Goal: Task Accomplishment & Management: Manage account settings

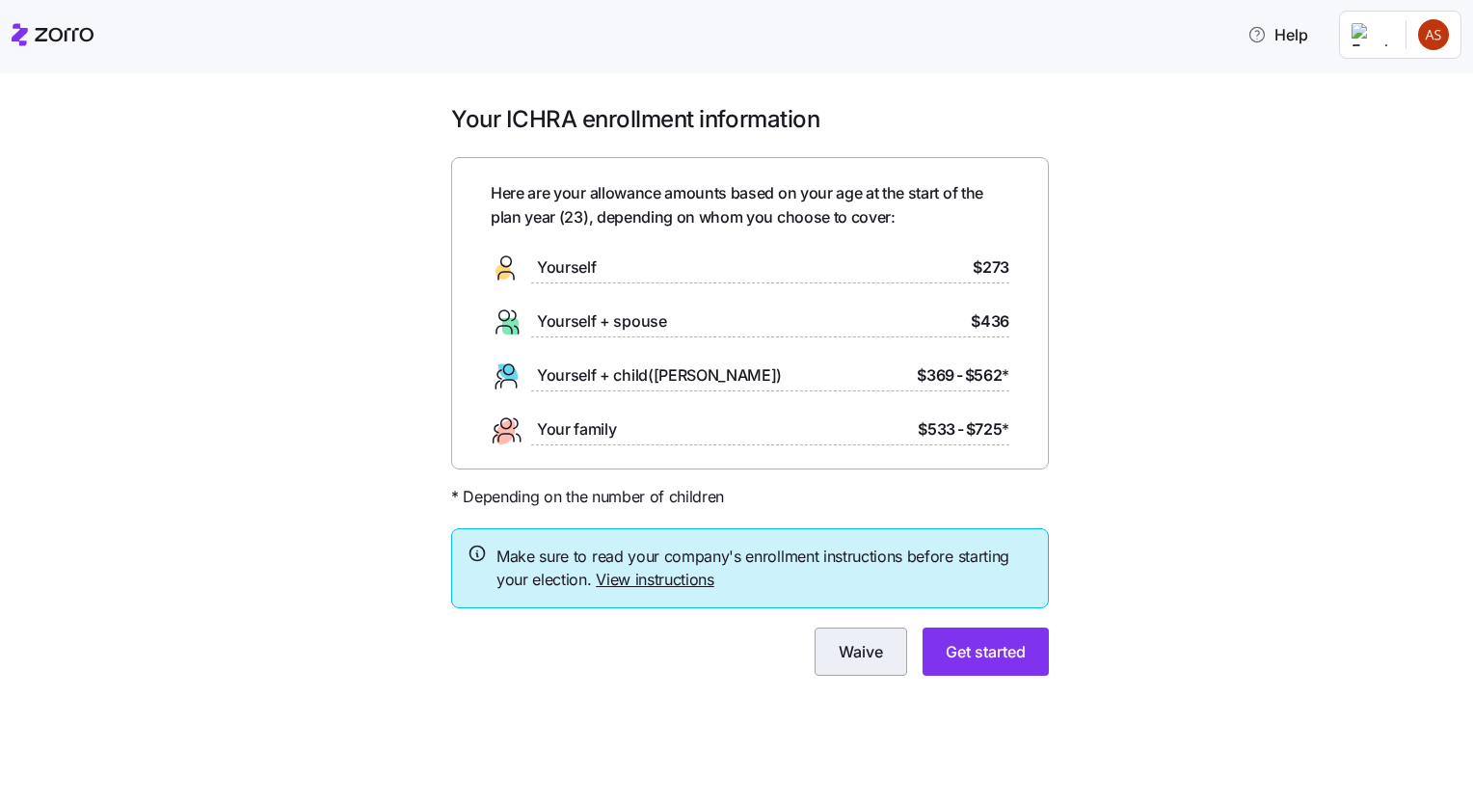
click at [839, 661] on span "Waive" at bounding box center [861, 651] width 44 height 23
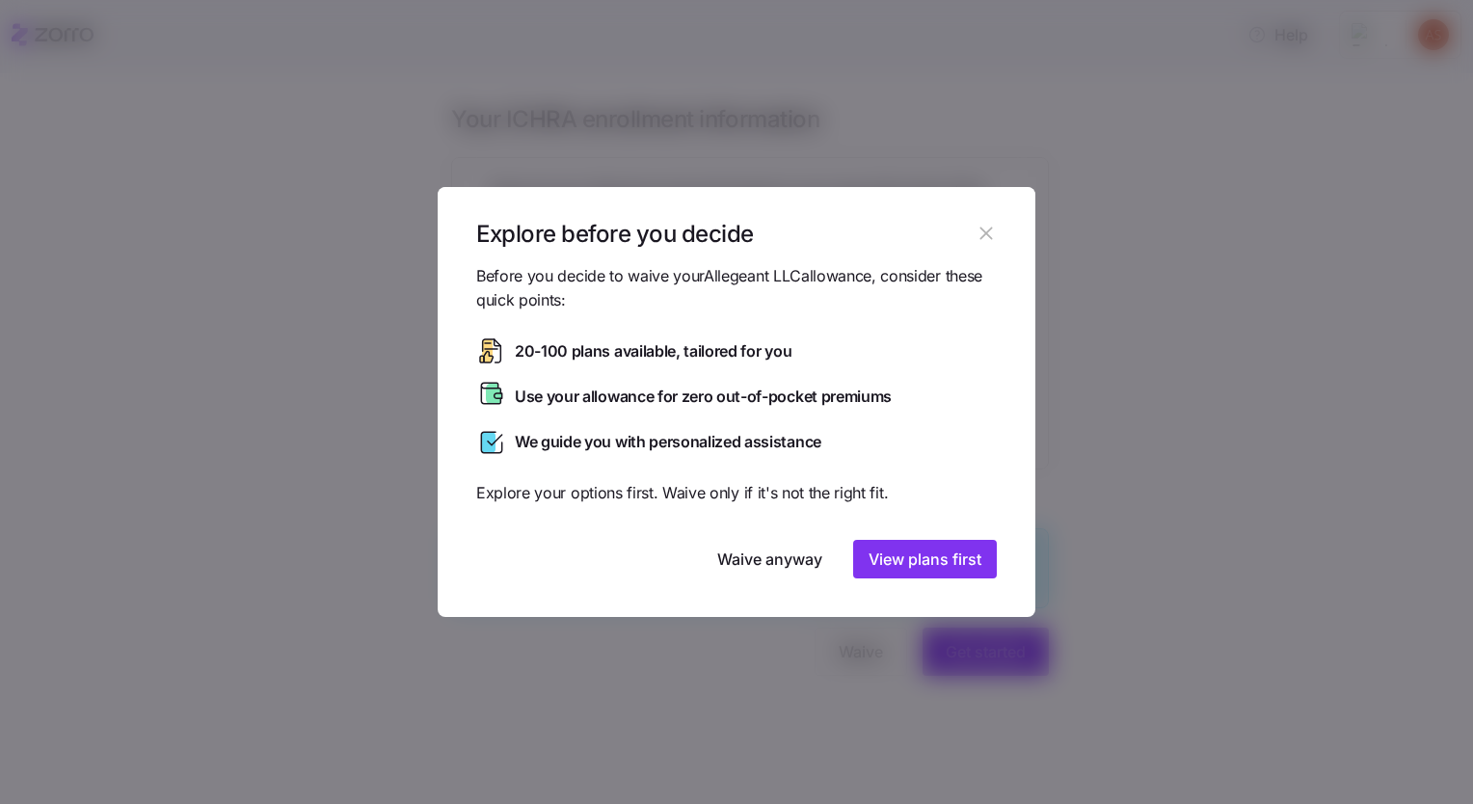
click at [983, 234] on icon "button" at bounding box center [986, 233] width 21 height 21
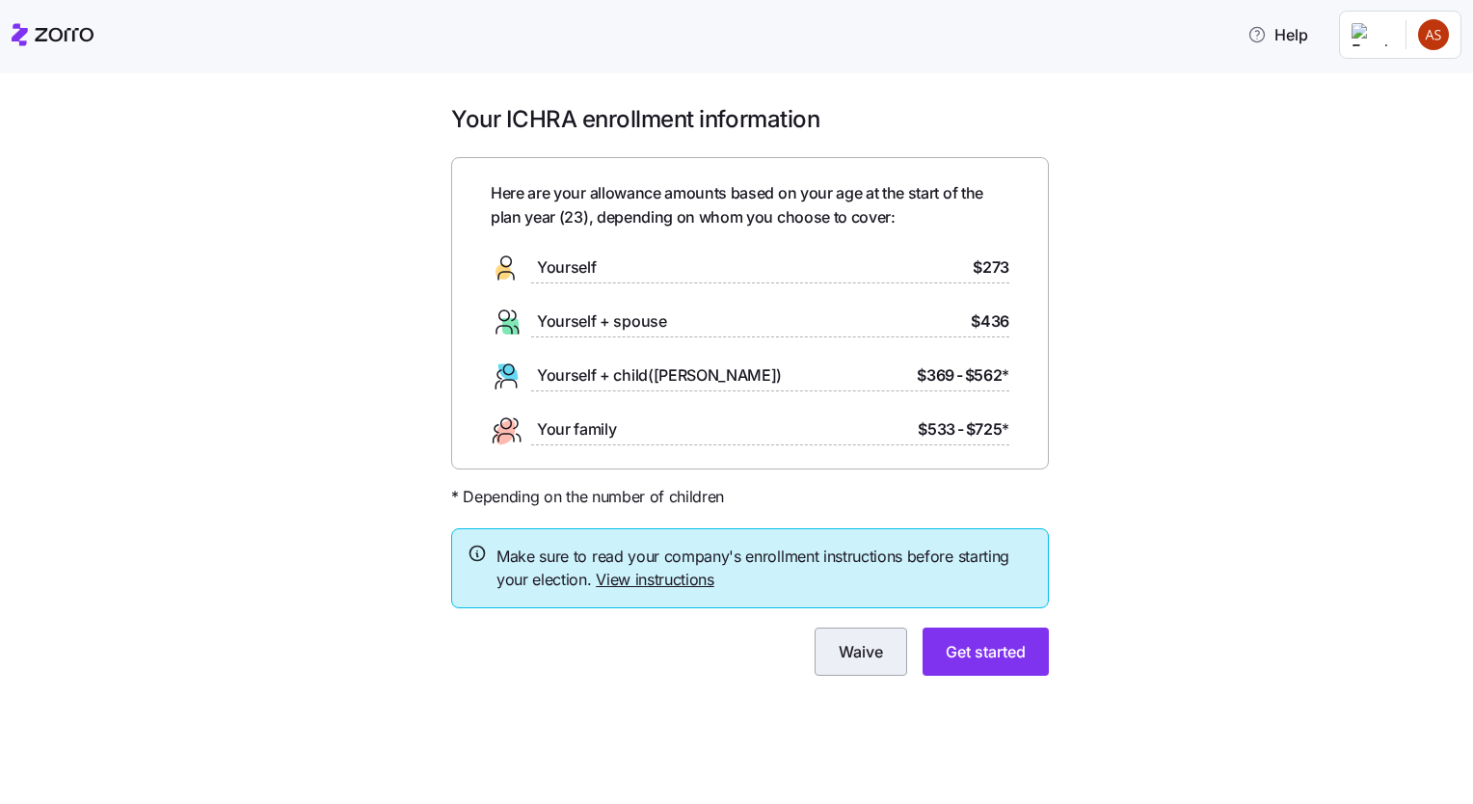
click at [871, 648] on span "Waive" at bounding box center [861, 651] width 44 height 23
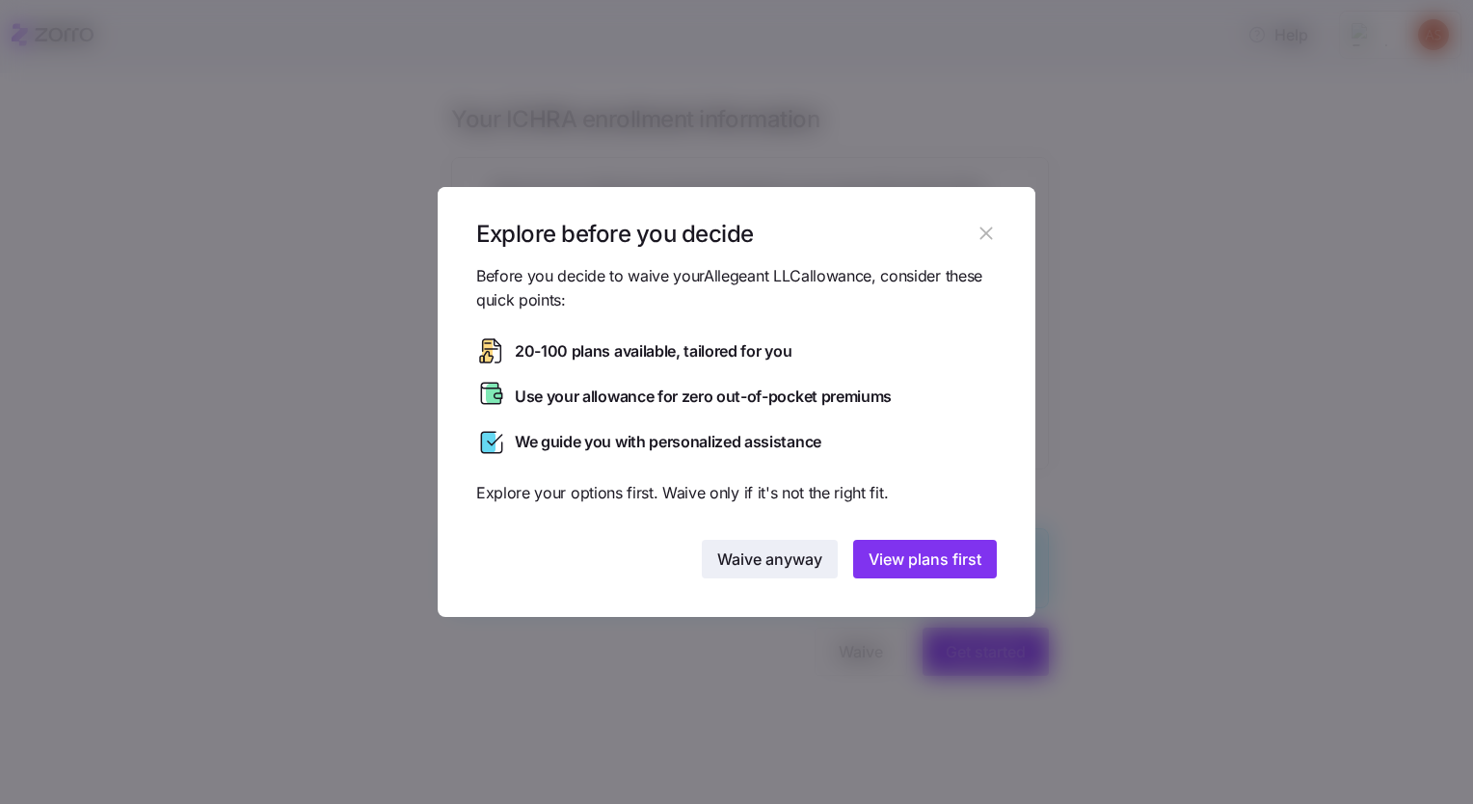
click at [789, 565] on span "Waive anyway" at bounding box center [769, 559] width 105 height 23
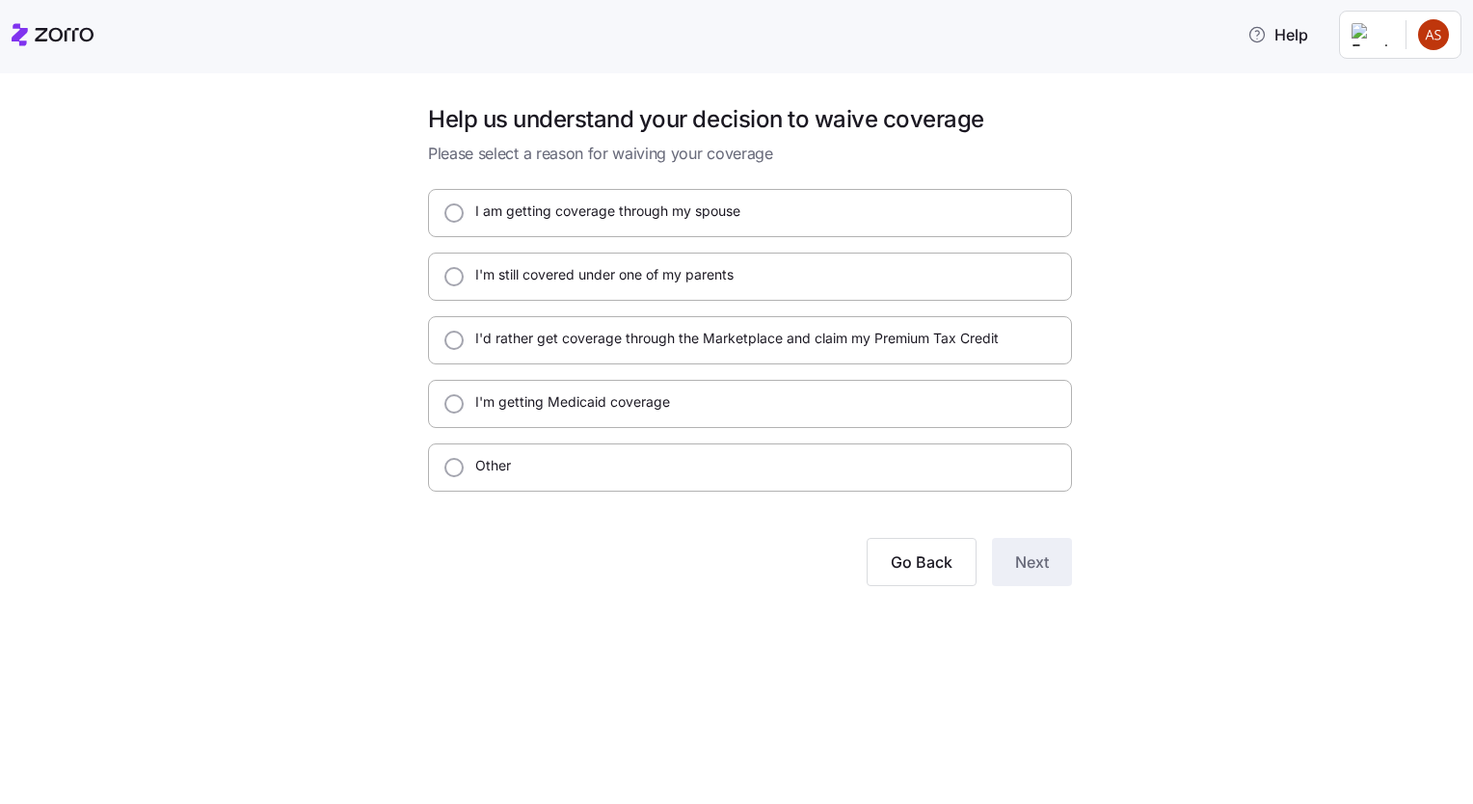
click at [555, 283] on label "I'm still covered under one of my parents" at bounding box center [599, 274] width 270 height 19
click at [464, 283] on input "I'm still covered under one of my parents" at bounding box center [453, 276] width 19 height 19
radio input "true"
click at [1028, 563] on span "Next" at bounding box center [1032, 561] width 34 height 23
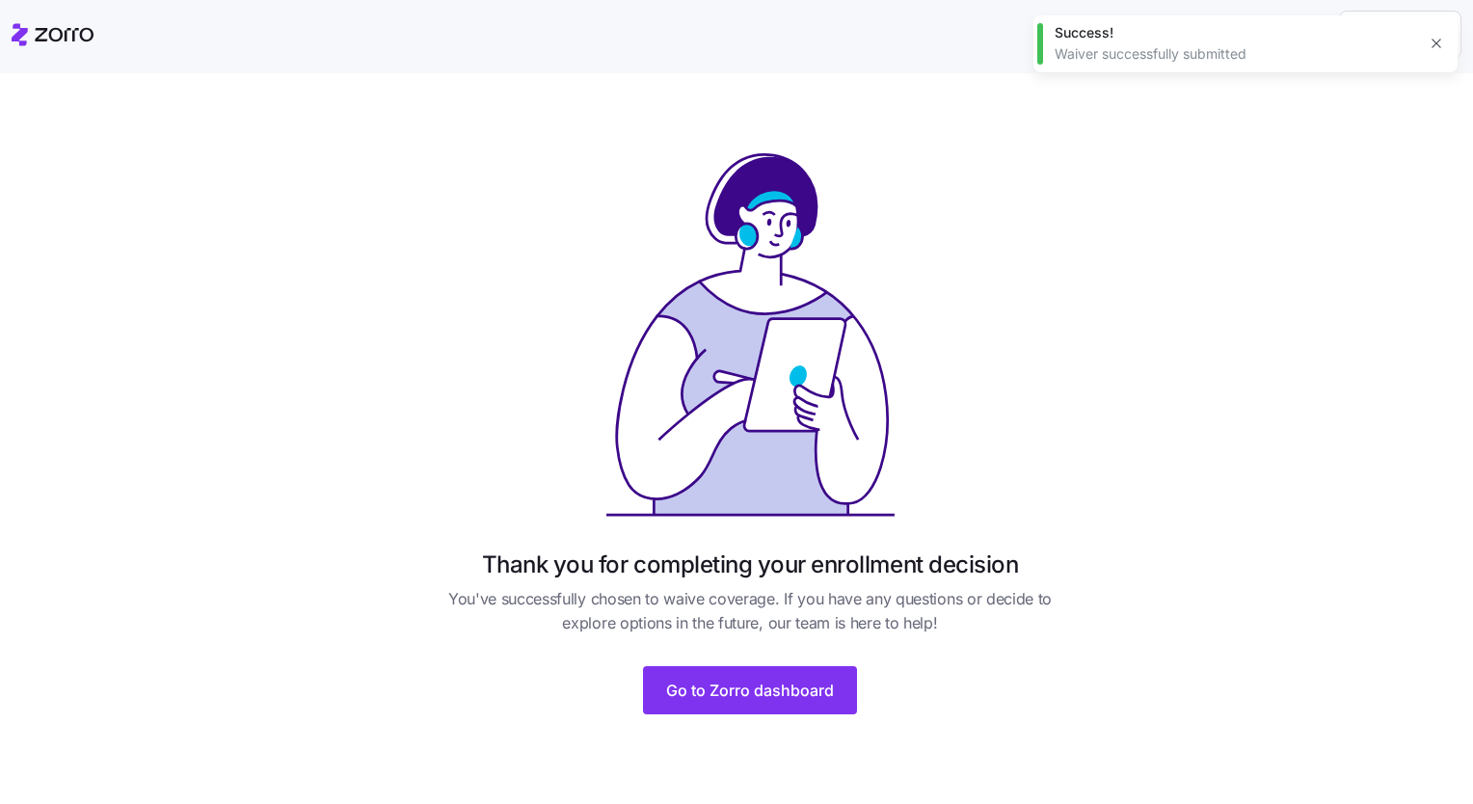
click at [1437, 37] on icon "button" at bounding box center [1436, 43] width 15 height 15
click at [1431, 54] on html "Help Thank you for completing your enrollment decision You've successfully chos…" at bounding box center [736, 396] width 1473 height 792
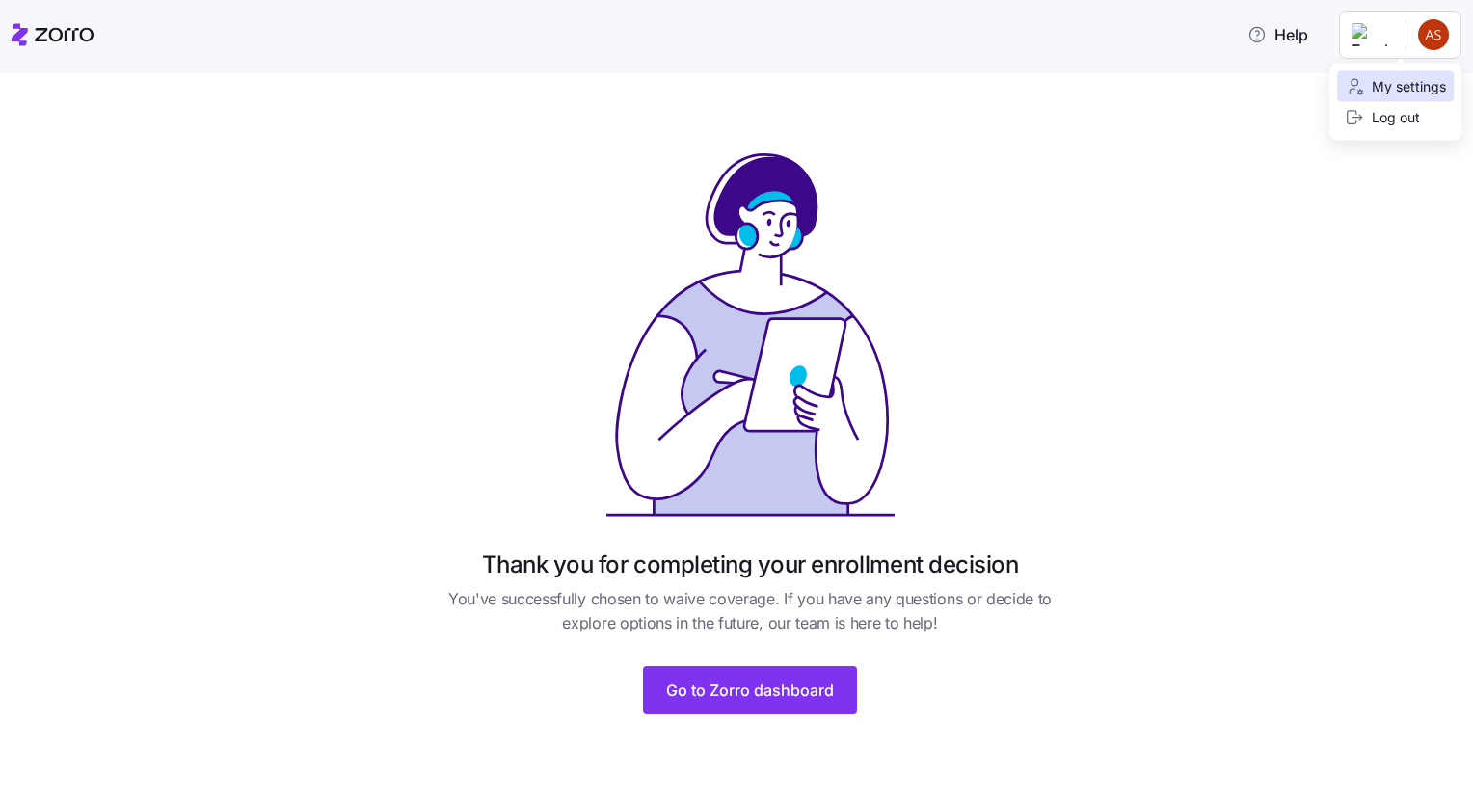
click at [1383, 77] on div "My settings" at bounding box center [1395, 86] width 101 height 21
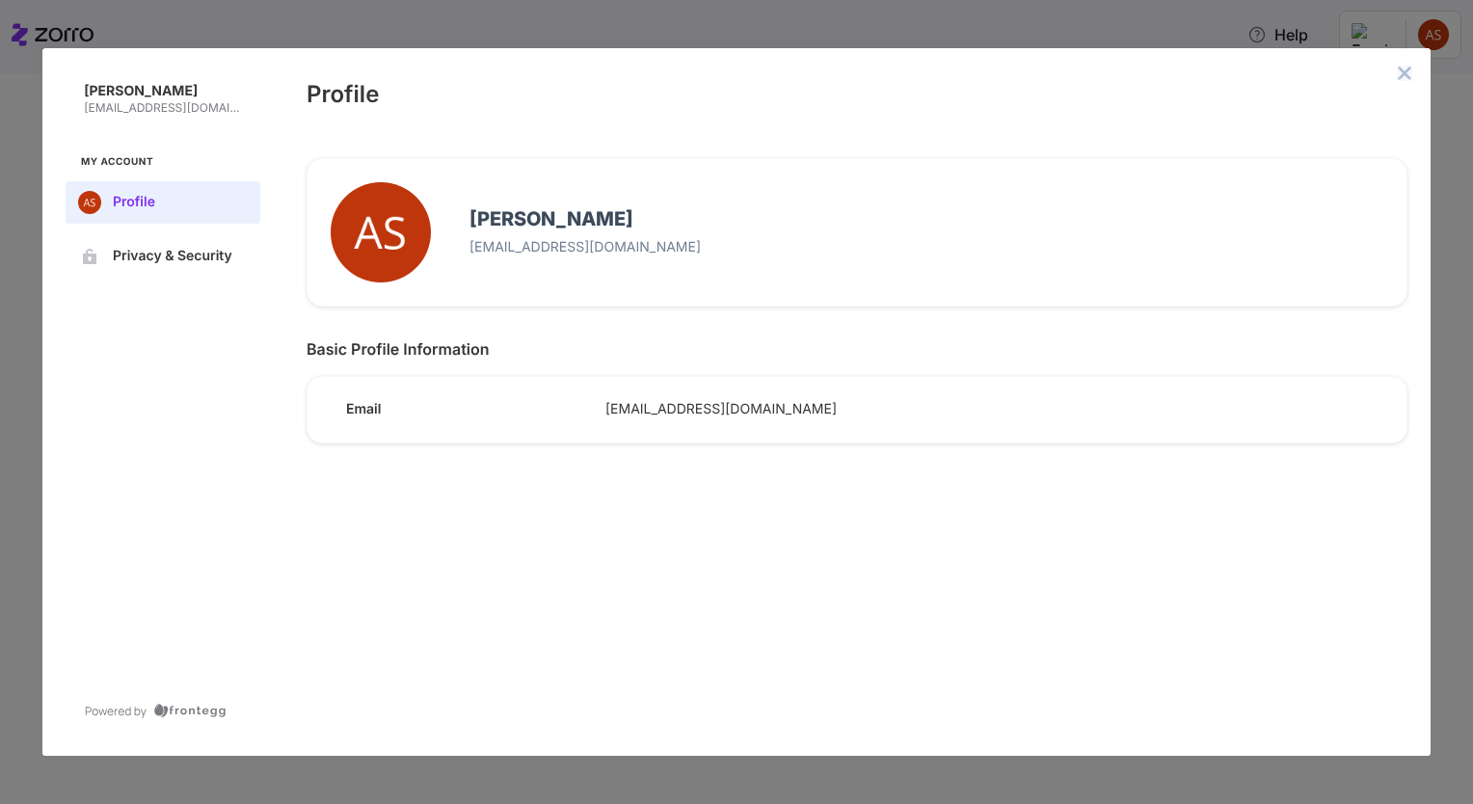
click at [1404, 71] on icon "close admin-box" at bounding box center [1405, 73] width 13 height 13
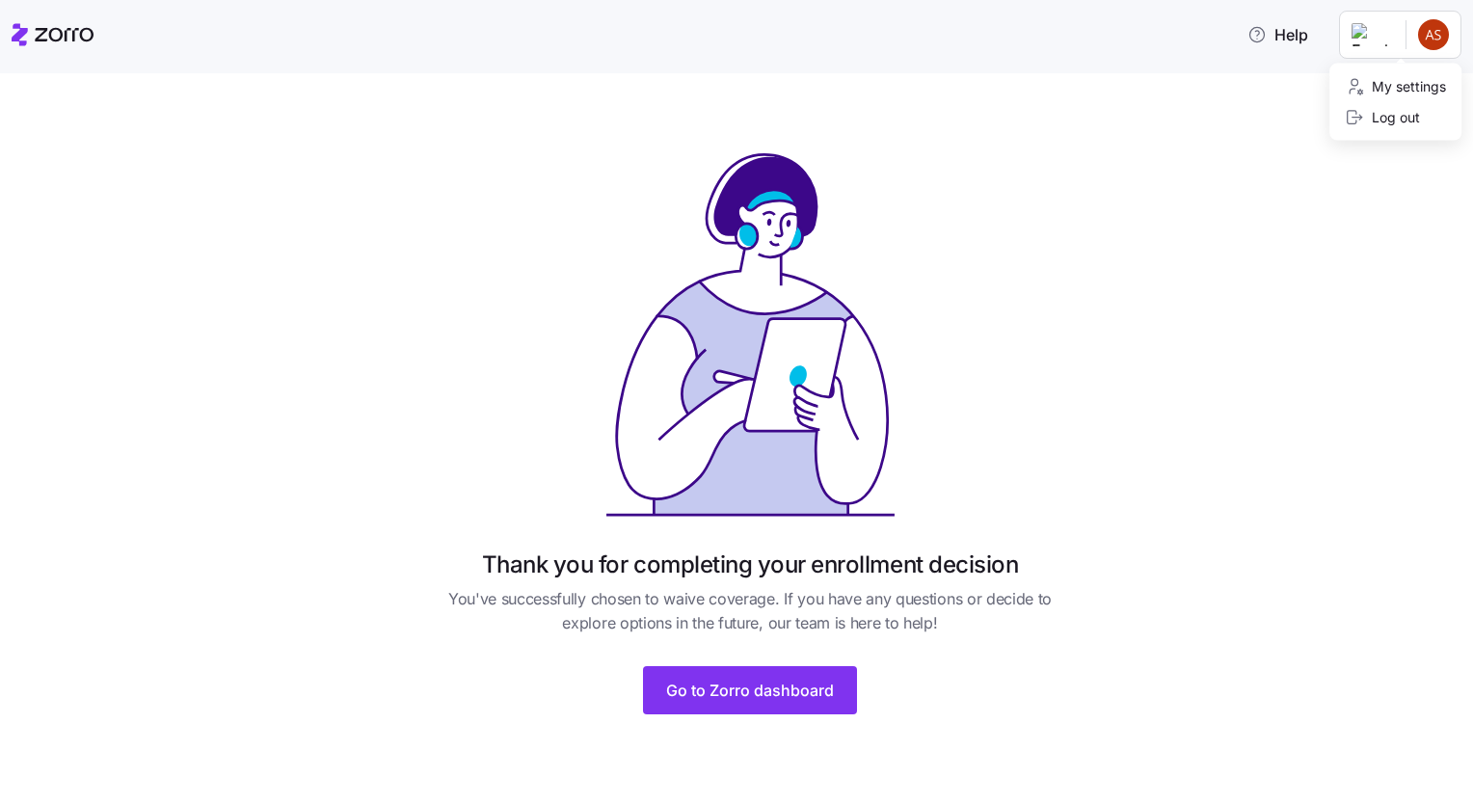
click at [1441, 38] on html "Help Thank you for completing your enrollment decision You've successfully chos…" at bounding box center [736, 396] width 1473 height 792
click at [1386, 129] on div "Log out" at bounding box center [1395, 117] width 117 height 31
